Goal: Task Accomplishment & Management: Use online tool/utility

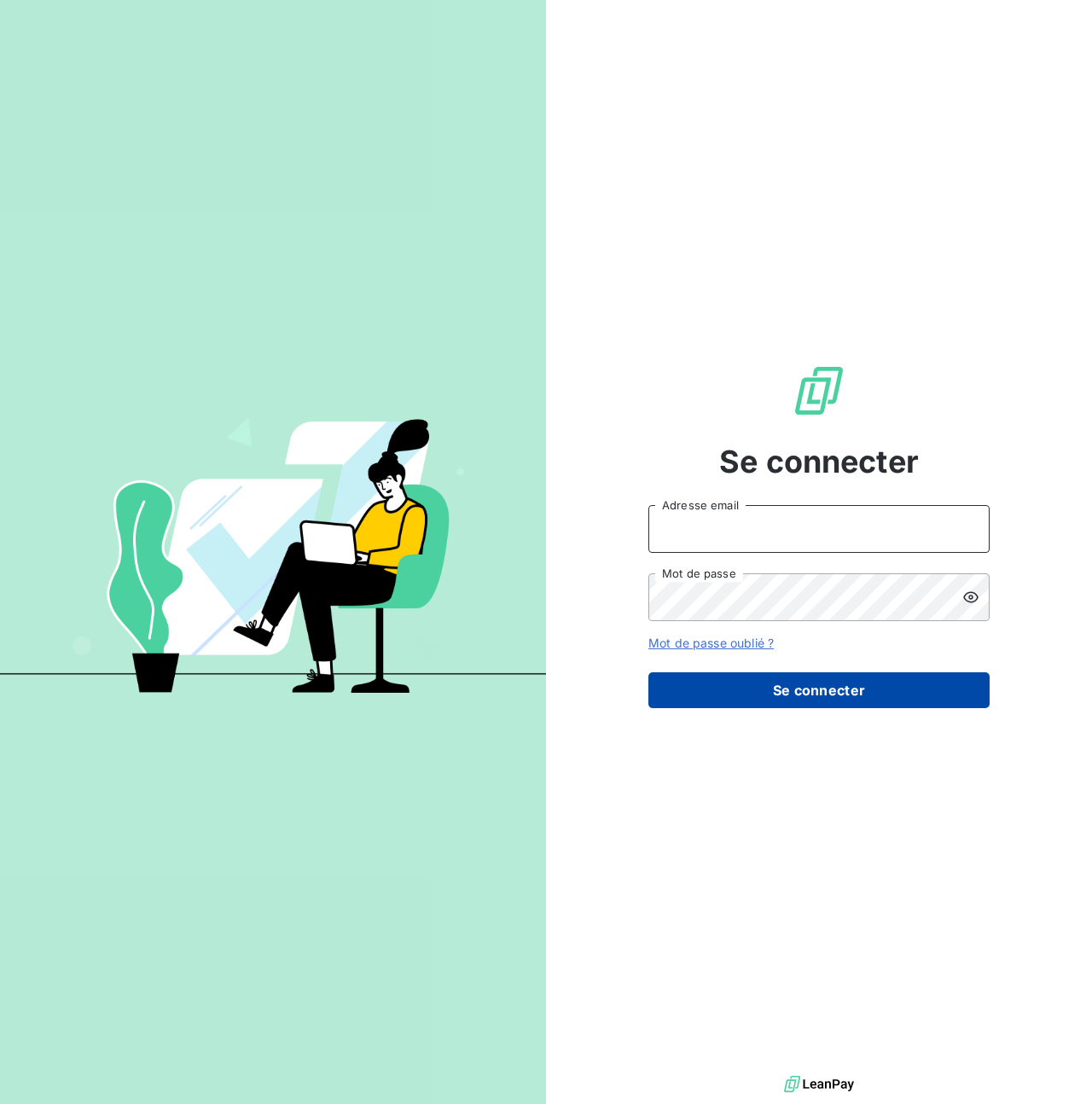
type input "[PERSON_NAME][EMAIL_ADDRESS][PERSON_NAME][DOMAIN_NAME]"
click at [805, 698] on button "Se connecter" at bounding box center [819, 689] width 341 height 35
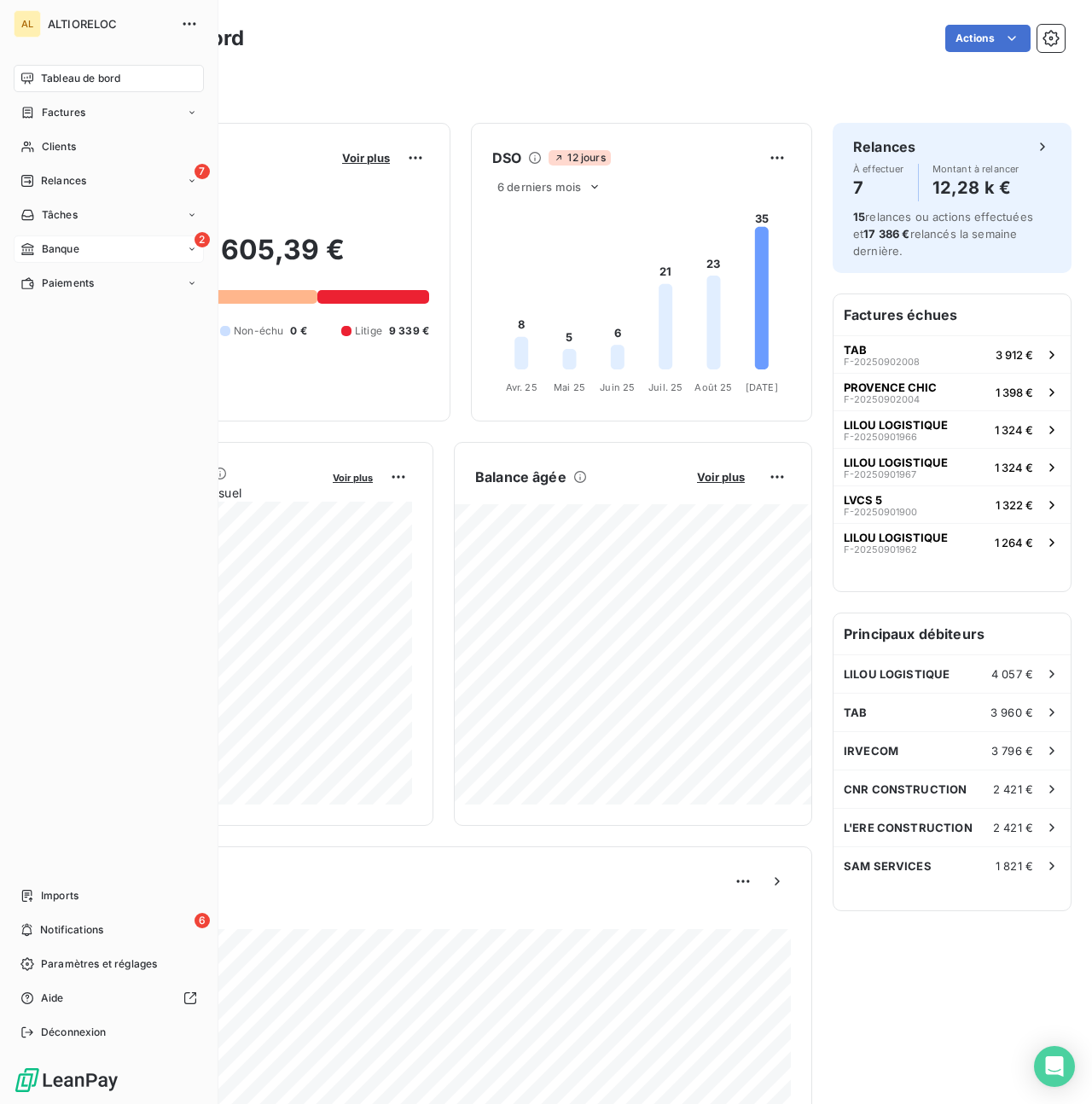
click at [46, 251] on span "Banque" at bounding box center [60, 249] width 37 height 15
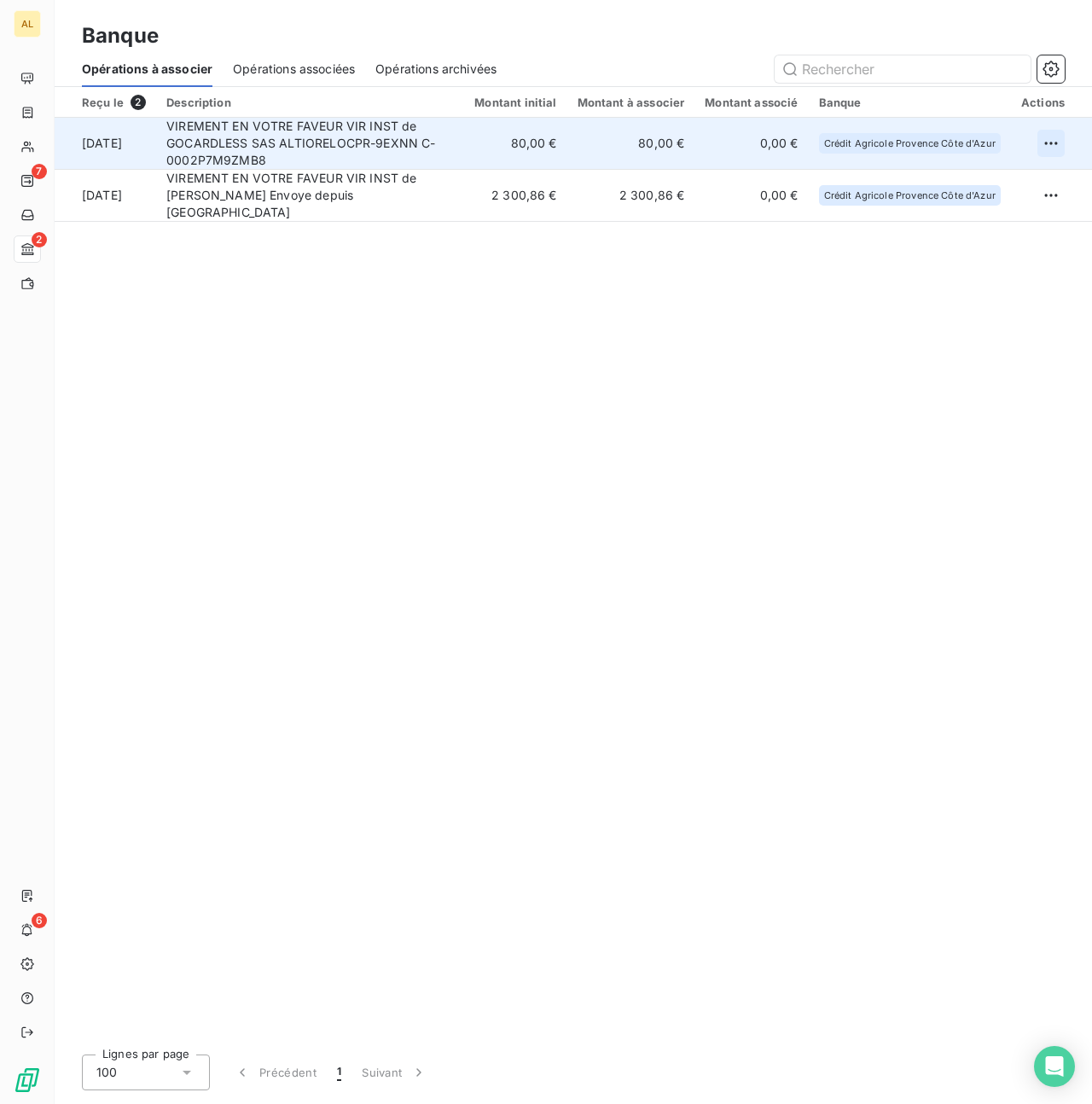
click at [1055, 149] on html "AL 7 2 6 Banque Opérations à associer Opérations associées Opérations archivées…" at bounding box center [546, 552] width 1092 height 1104
click at [1015, 183] on div "Archiver l’opération" at bounding box center [991, 181] width 131 height 28
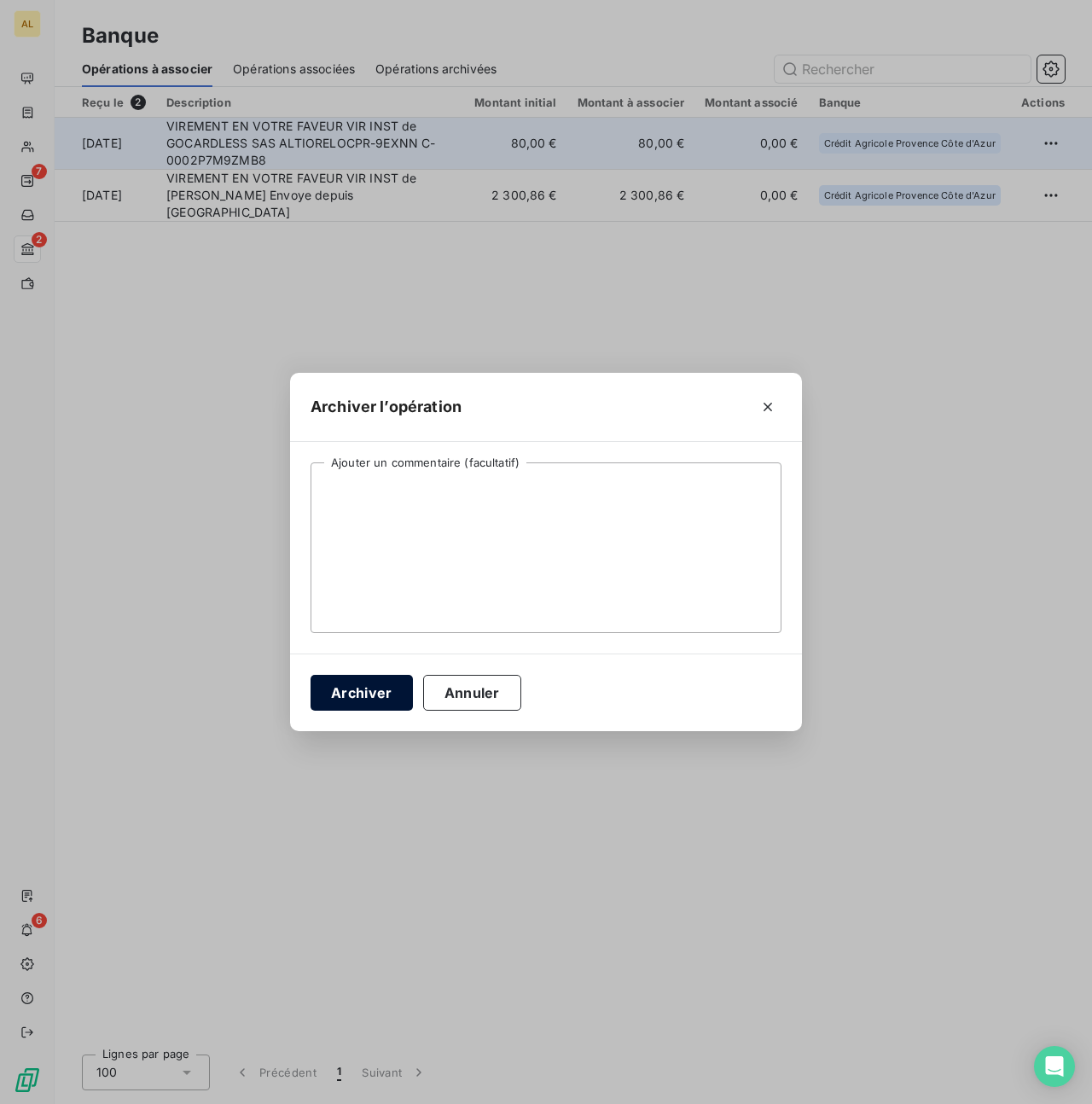
click at [382, 694] on button "Archiver" at bounding box center [361, 692] width 102 height 35
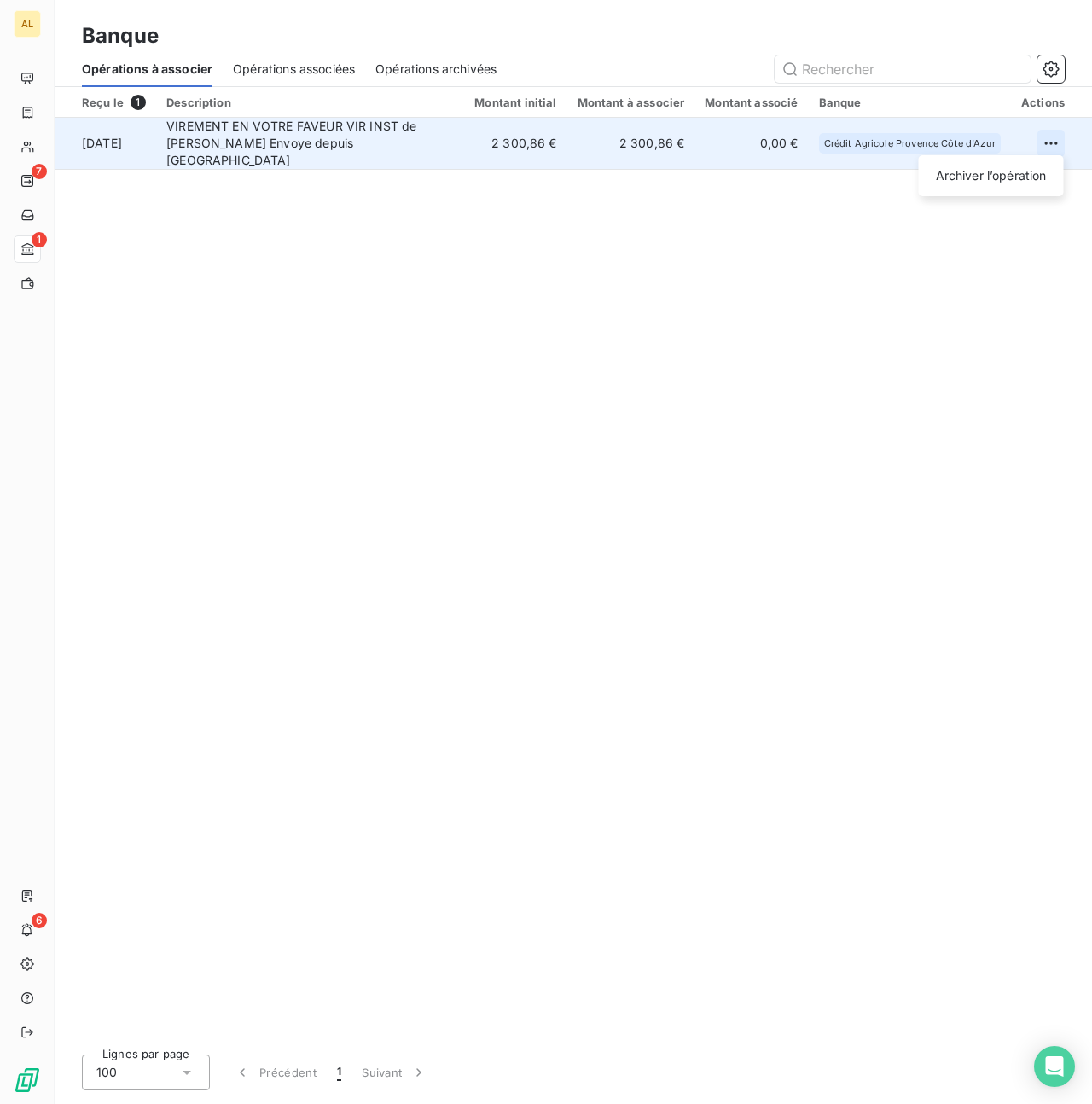
click at [1045, 138] on html "AL 7 1 6 Banque Opérations à associer Opérations associées Opérations archivées…" at bounding box center [546, 552] width 1092 height 1104
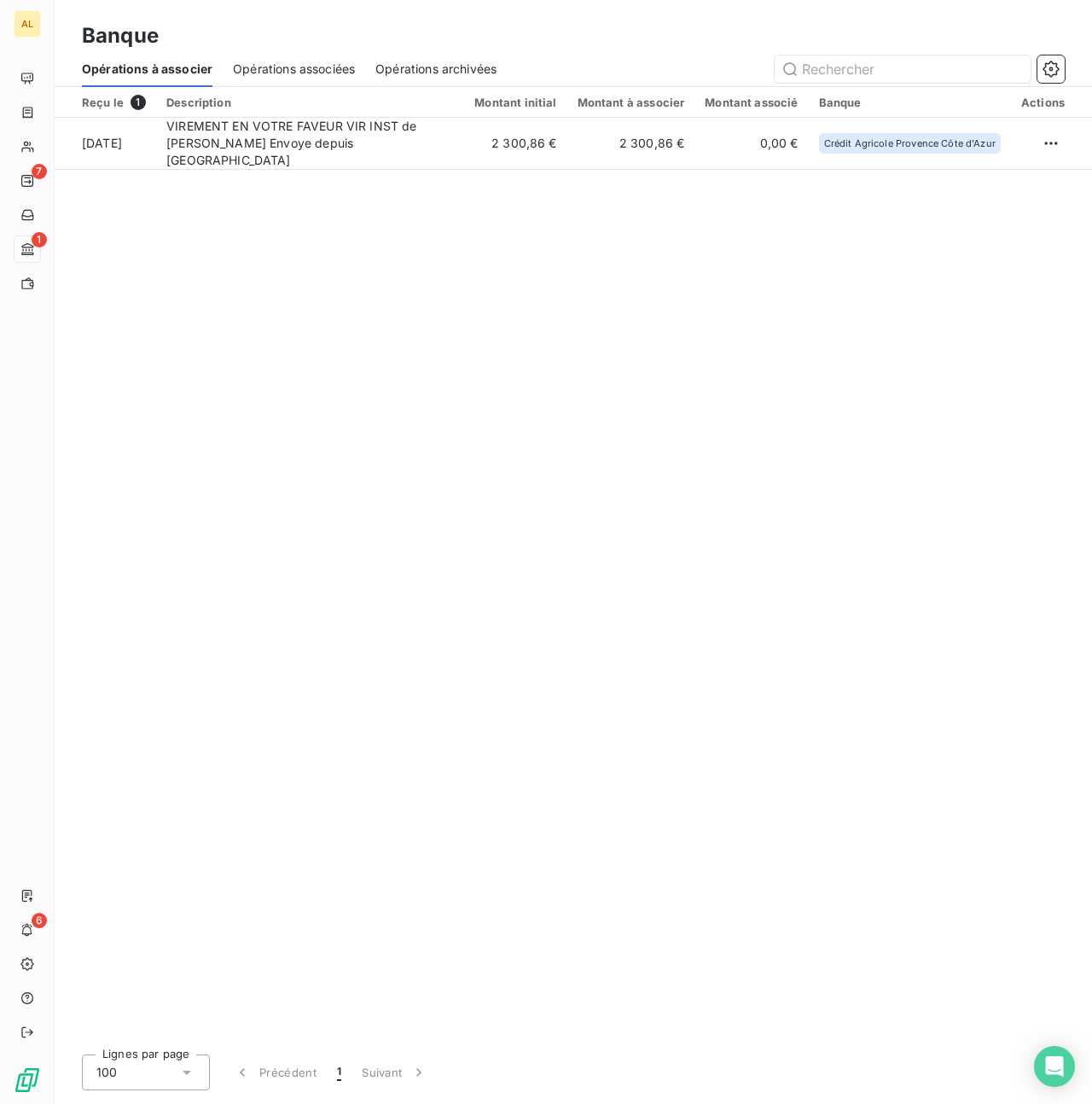
click at [619, 305] on html "AL 7 1 6 Banque Opérations à associer Opérations associées Opérations archivées…" at bounding box center [546, 552] width 1092 height 1104
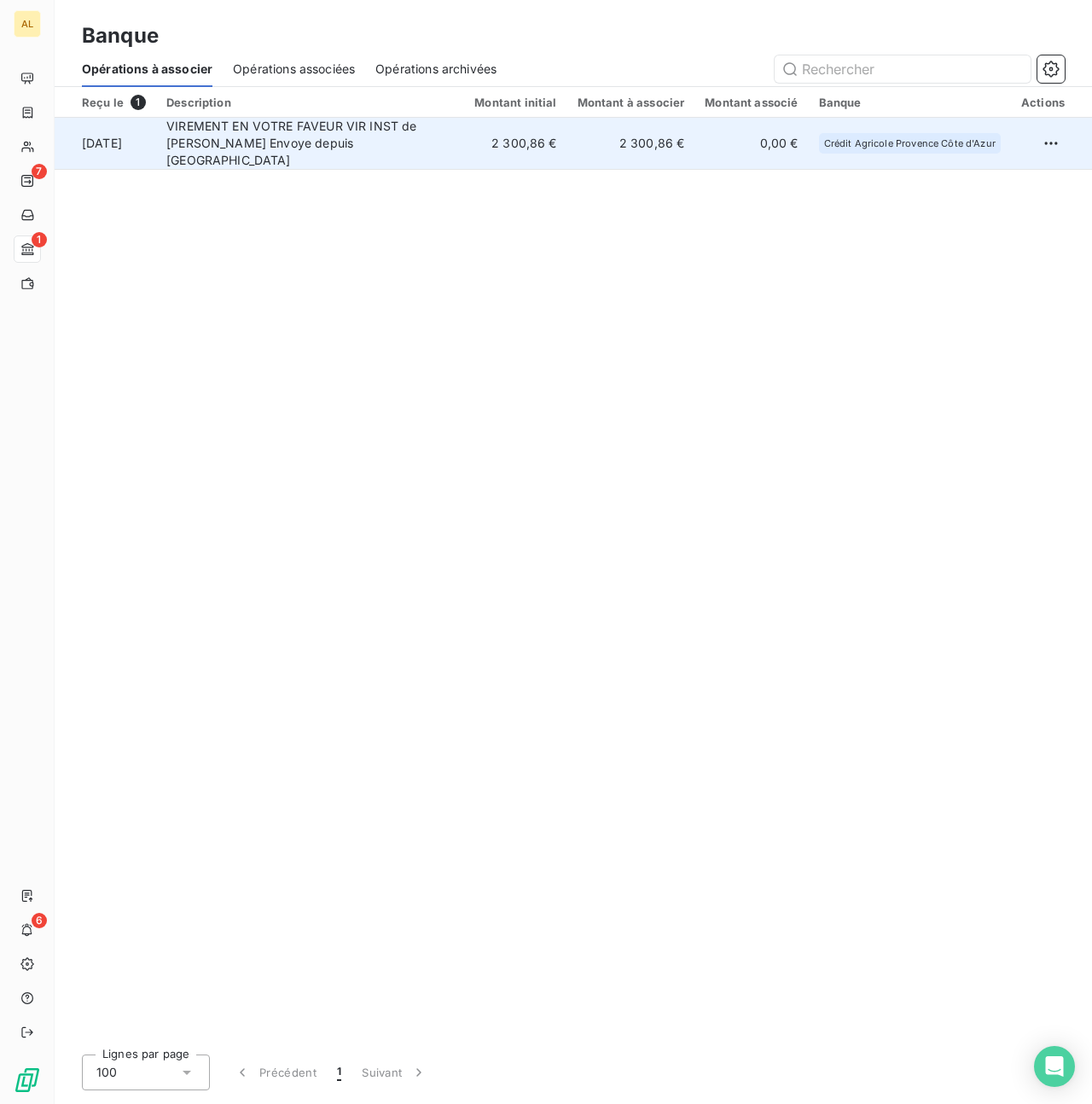
click at [429, 142] on td "VIREMENT EN VOTRE FAVEUR VIR INST de [PERSON_NAME] Envoye depuis [GEOGRAPHIC_DA…" at bounding box center [310, 143] width 308 height 52
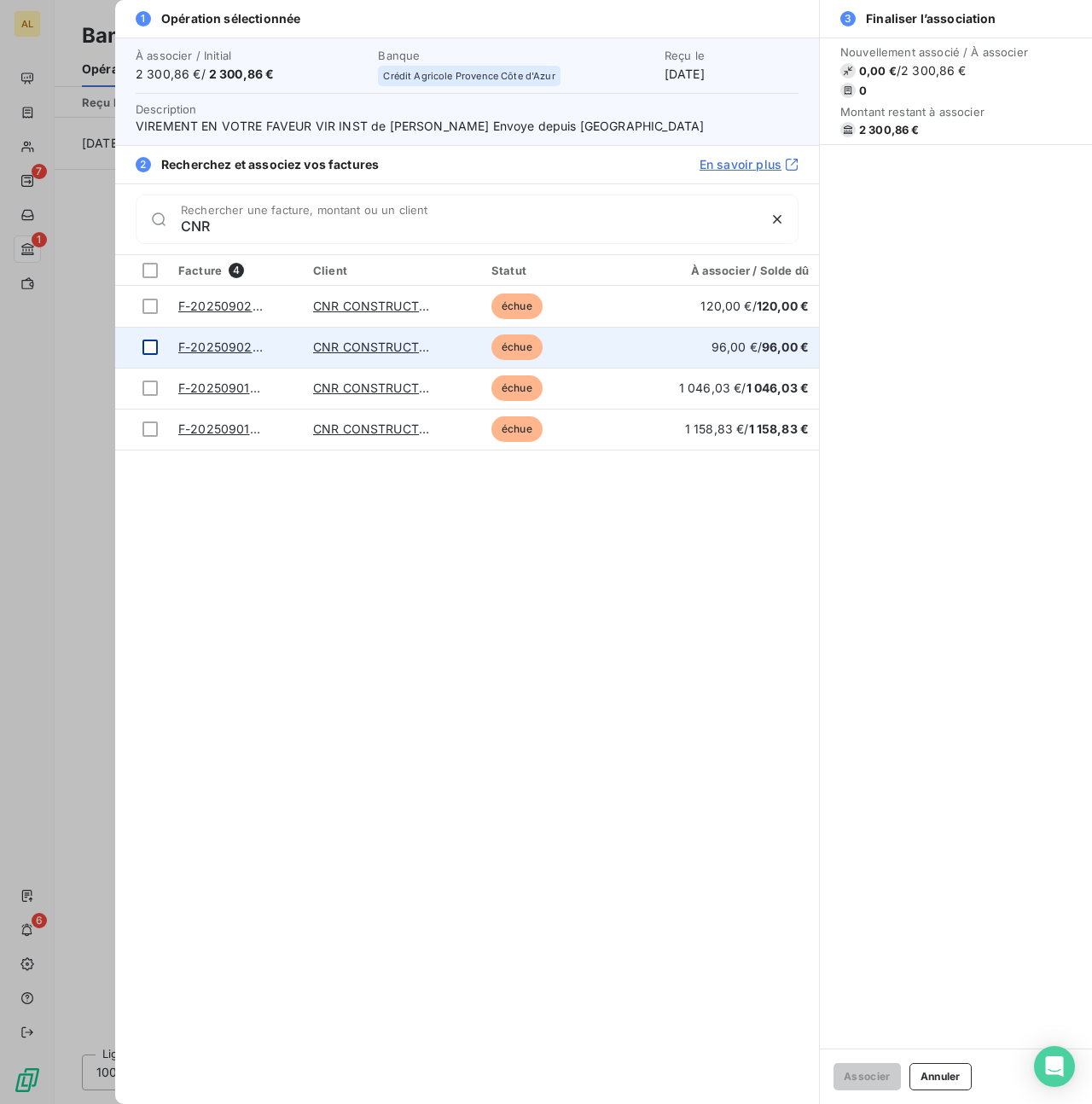
type input "CNR"
click at [149, 348] on div at bounding box center [150, 347] width 15 height 15
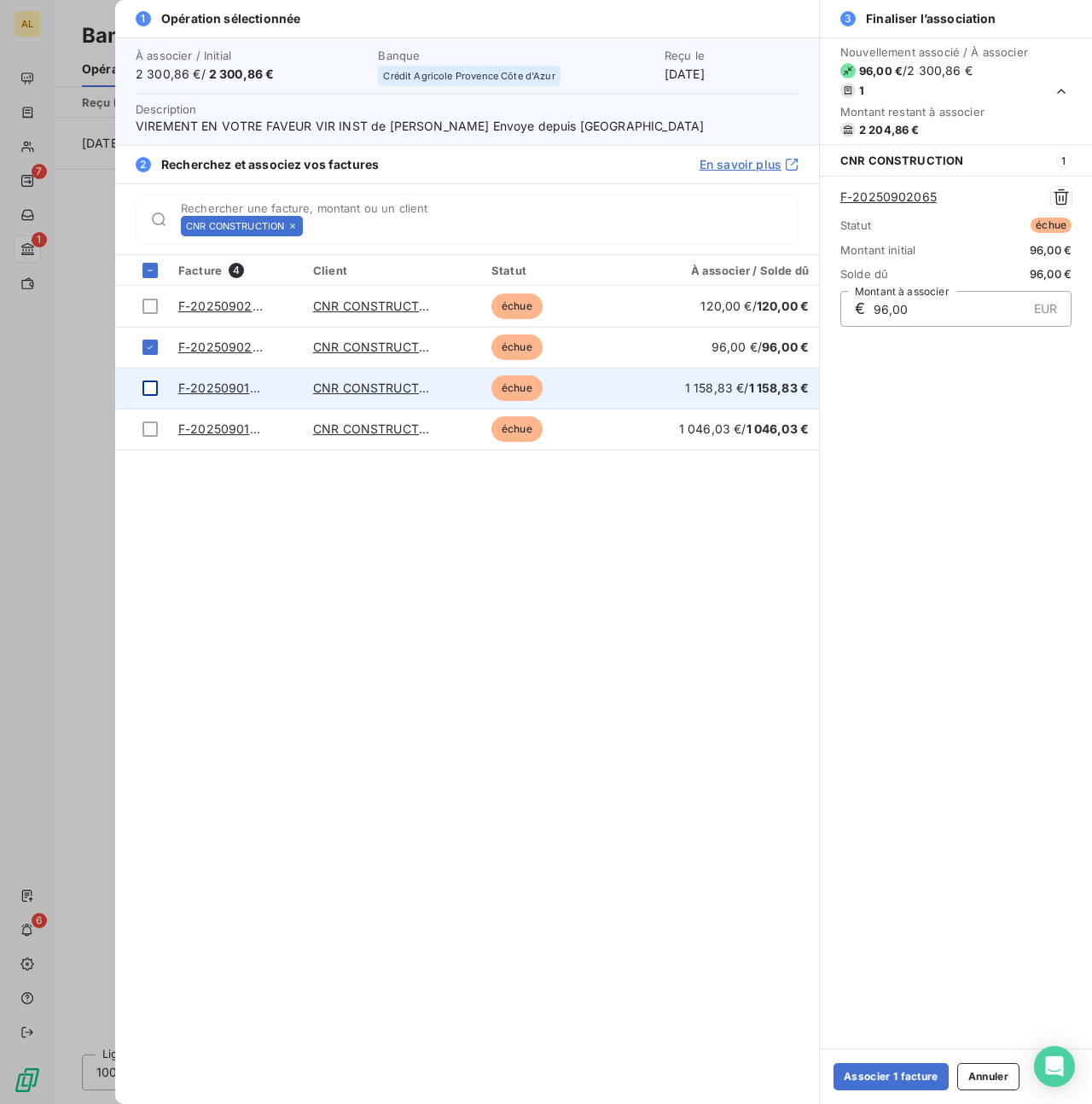
click at [149, 385] on div at bounding box center [150, 388] width 15 height 15
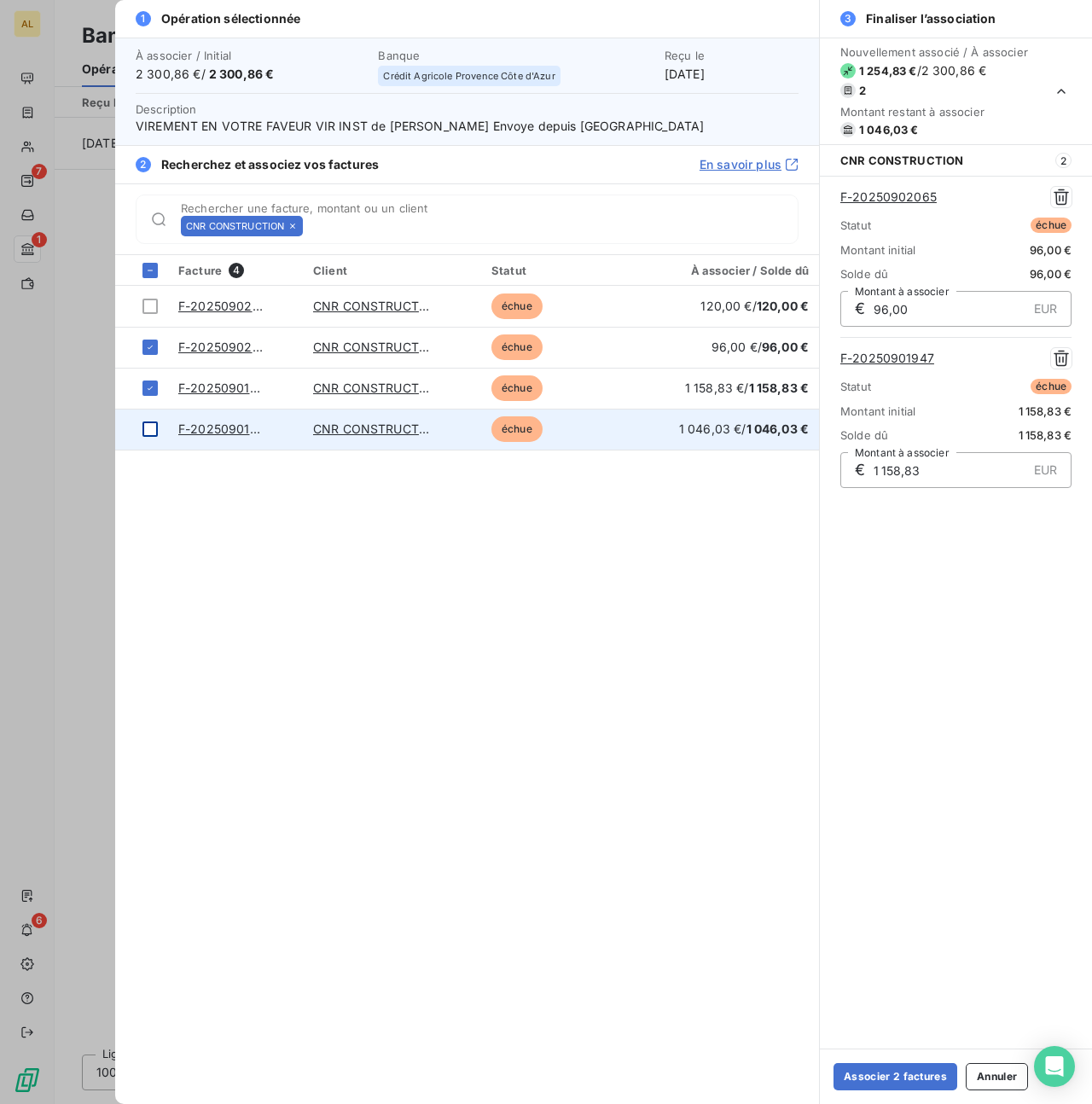
click at [148, 426] on div at bounding box center [150, 429] width 15 height 15
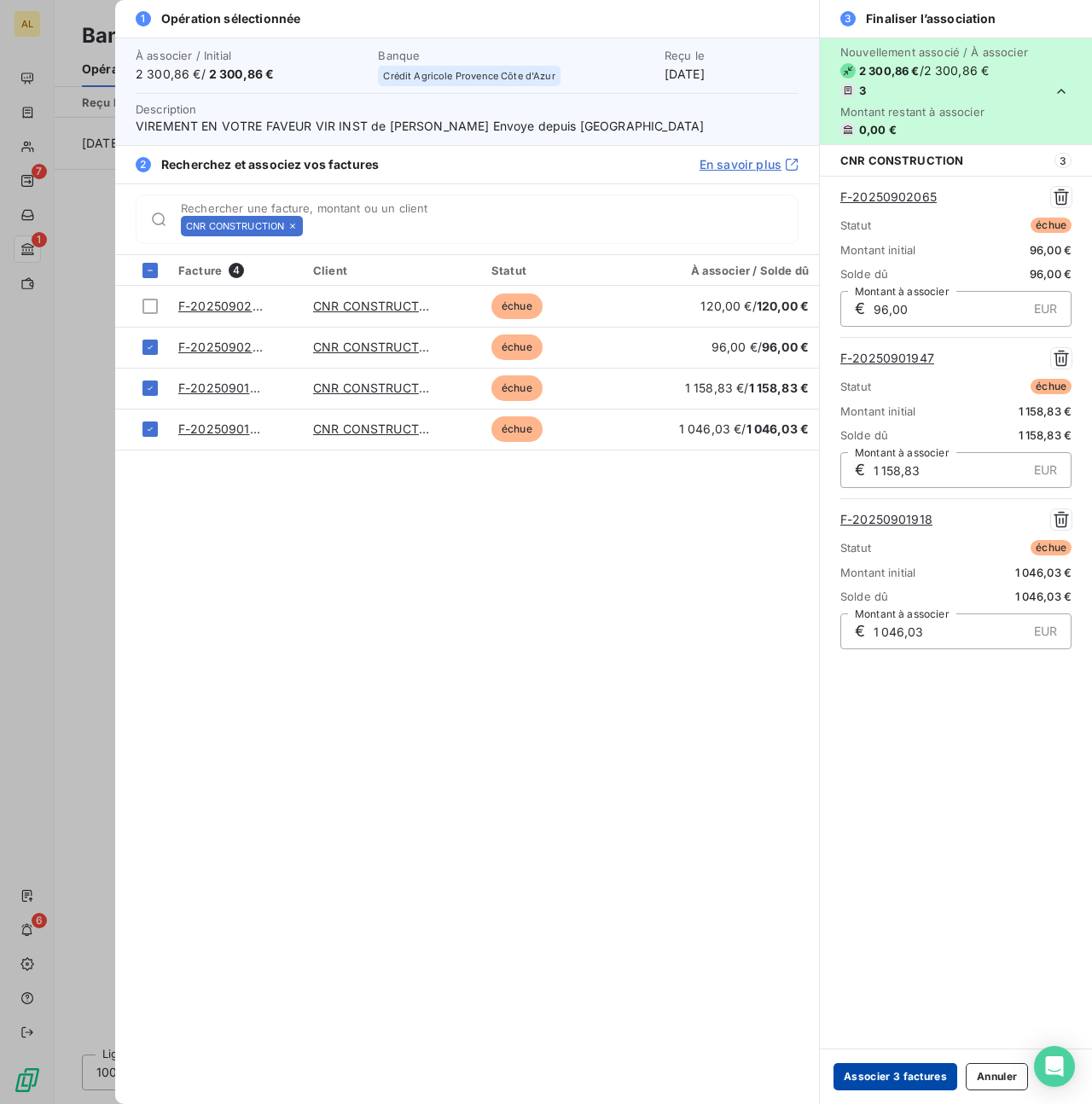
click at [891, 1081] on button "Associer 3 factures" at bounding box center [895, 1076] width 123 height 28
